Goal: Task Accomplishment & Management: Manage account settings

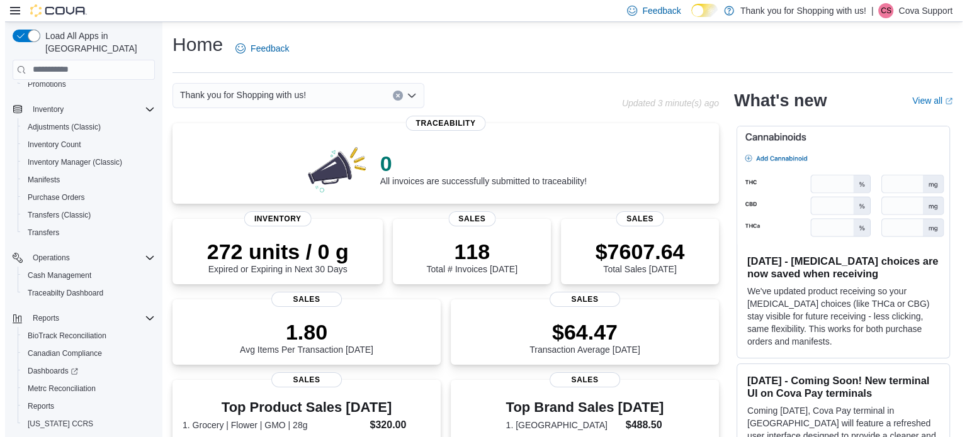
scroll to position [214, 0]
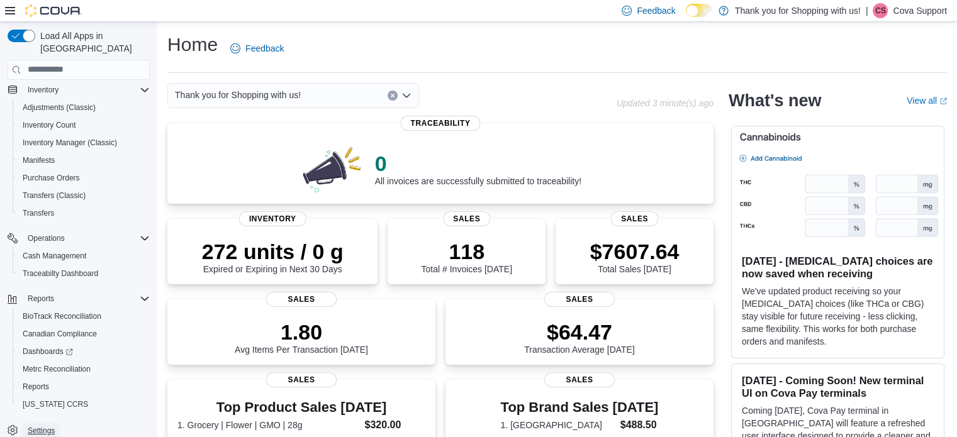
click at [31, 426] on span "Settings" at bounding box center [41, 431] width 27 height 10
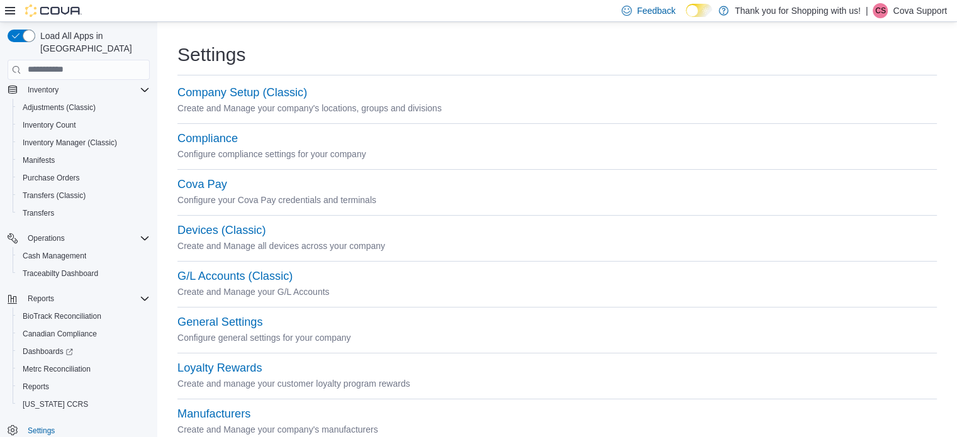
click at [230, 102] on p "Create and Manage your company's locations, groups and divisions" at bounding box center [557, 108] width 760 height 15
click at [232, 98] on button "Company Setup (Classic)" at bounding box center [242, 92] width 130 height 13
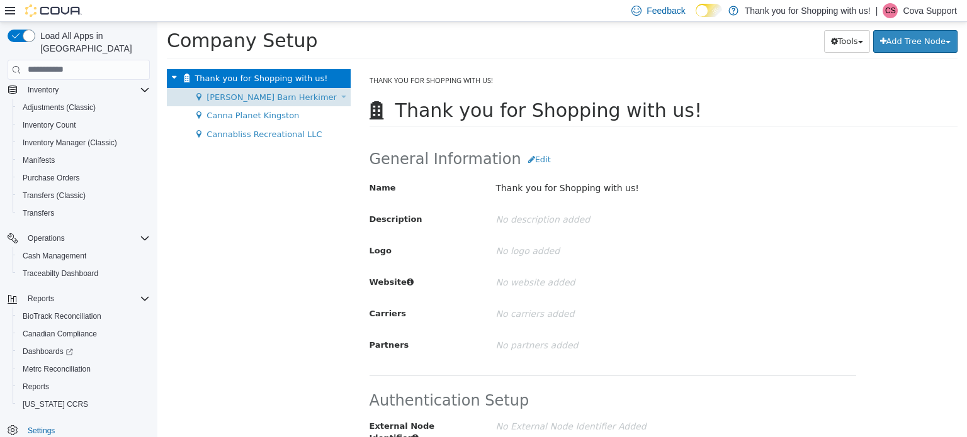
click at [272, 98] on span "Budd Barn Herkimer" at bounding box center [271, 96] width 130 height 9
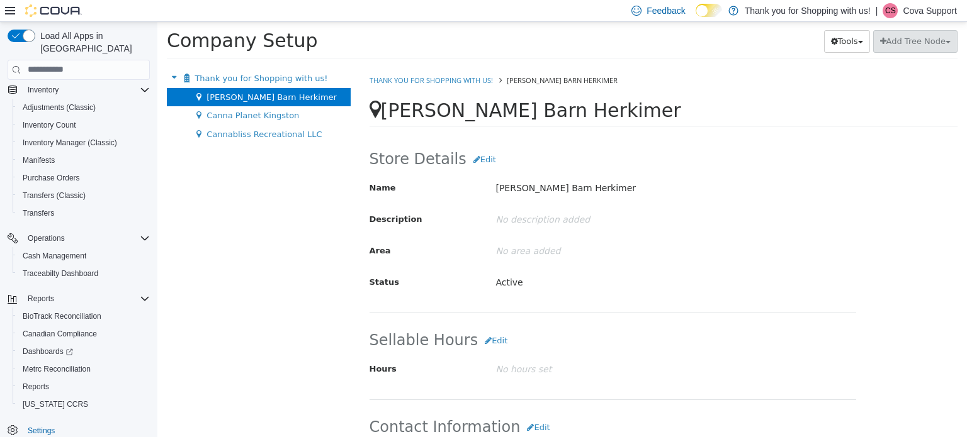
click at [928, 14] on p "Cova Support" at bounding box center [929, 10] width 54 height 15
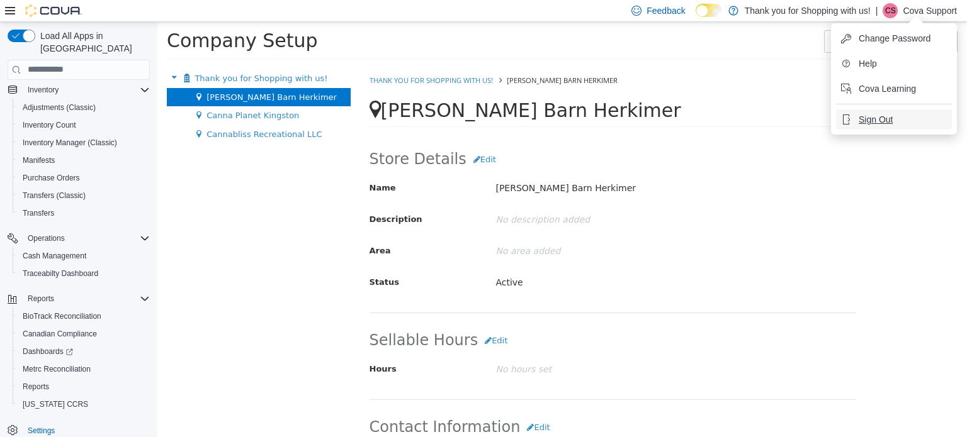
click at [892, 120] on span "Sign Out" at bounding box center [875, 119] width 34 height 13
